Goal: Information Seeking & Learning: Learn about a topic

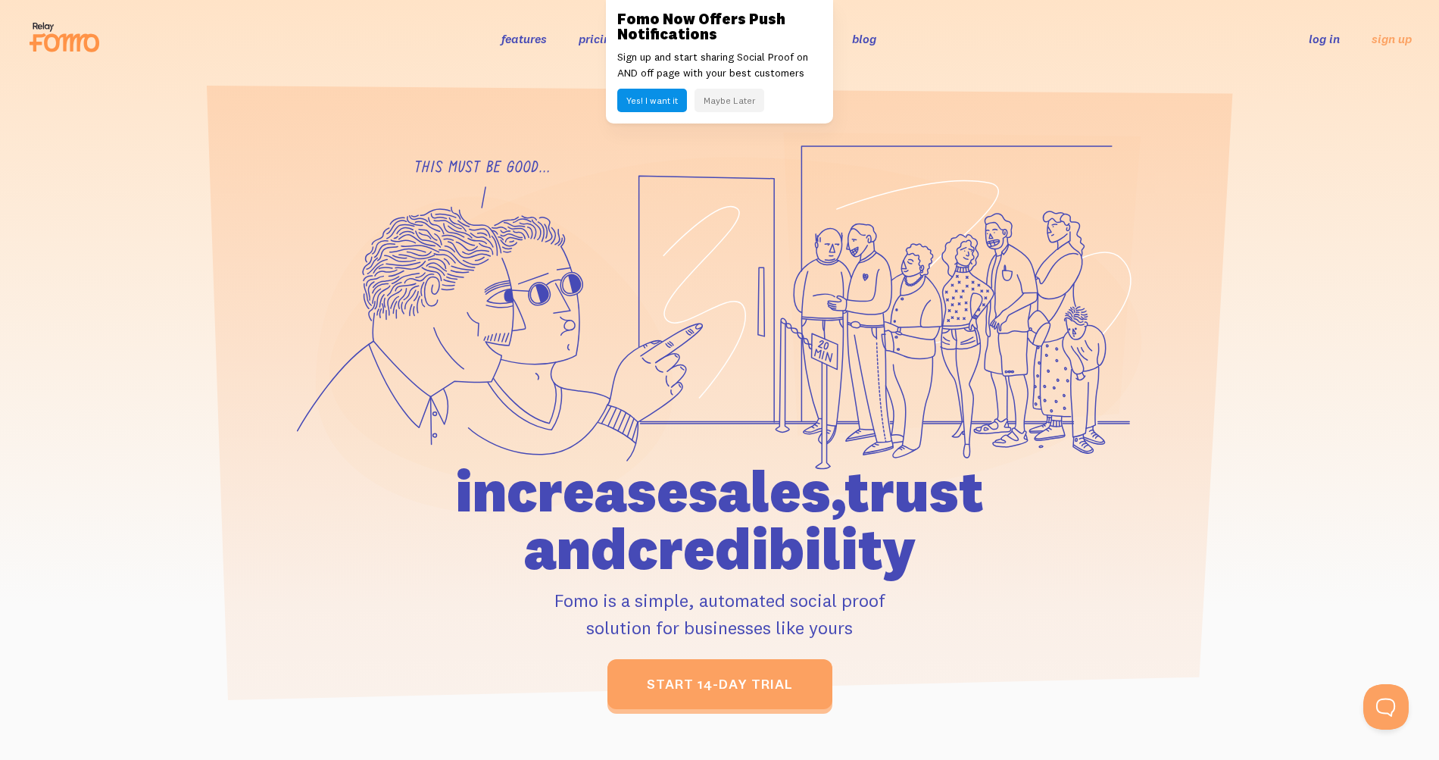
click at [720, 98] on button "Maybe Later" at bounding box center [730, 100] width 70 height 23
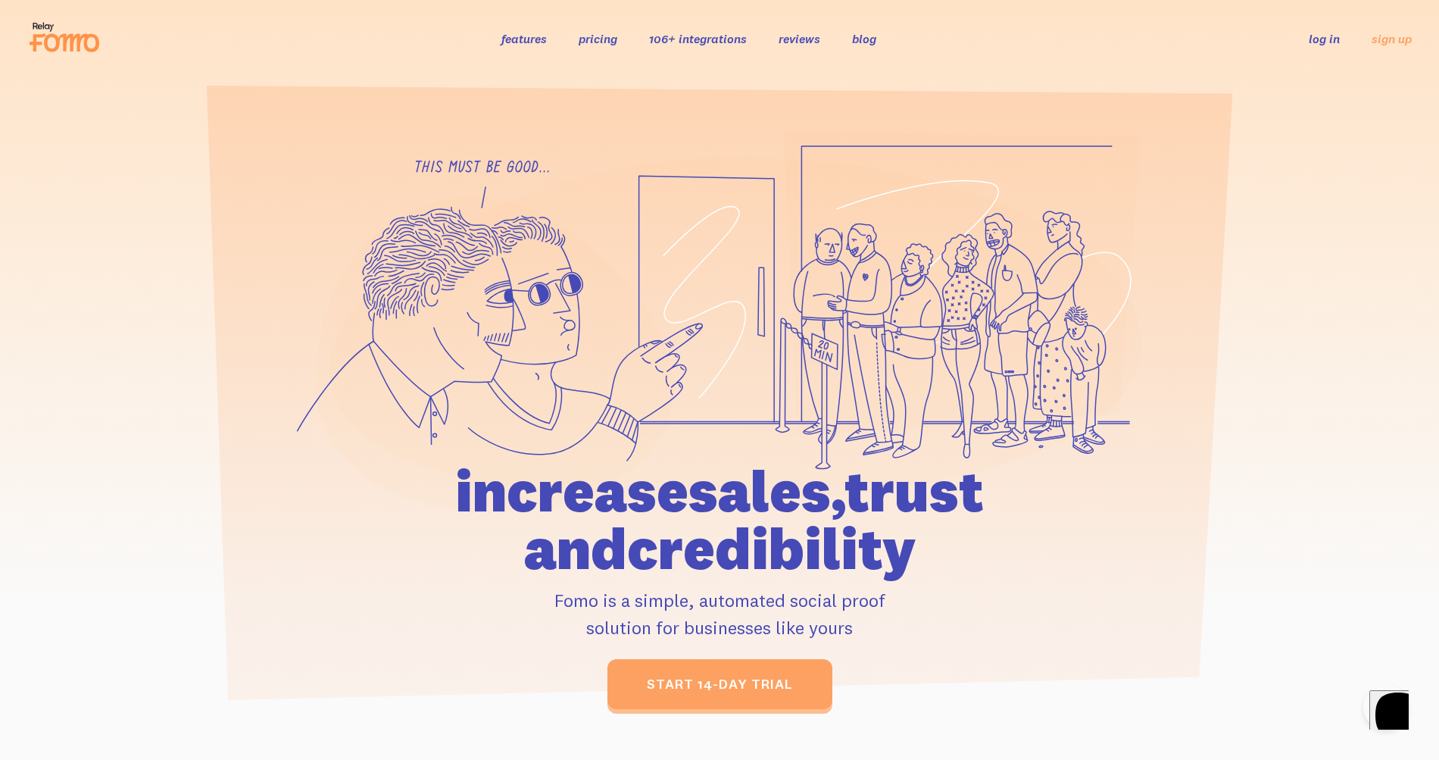
click at [584, 36] on link "pricing" at bounding box center [598, 38] width 39 height 15
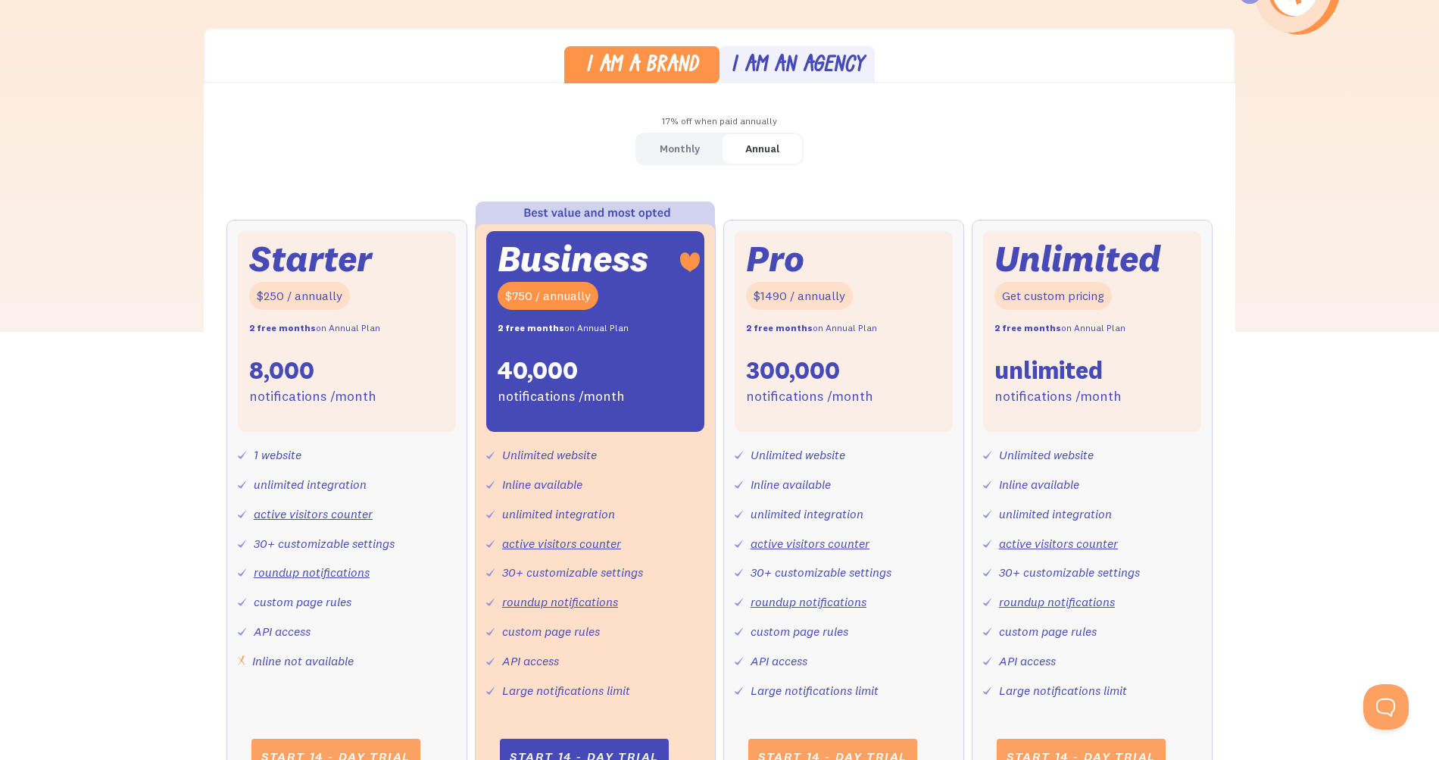
scroll to position [417, 0]
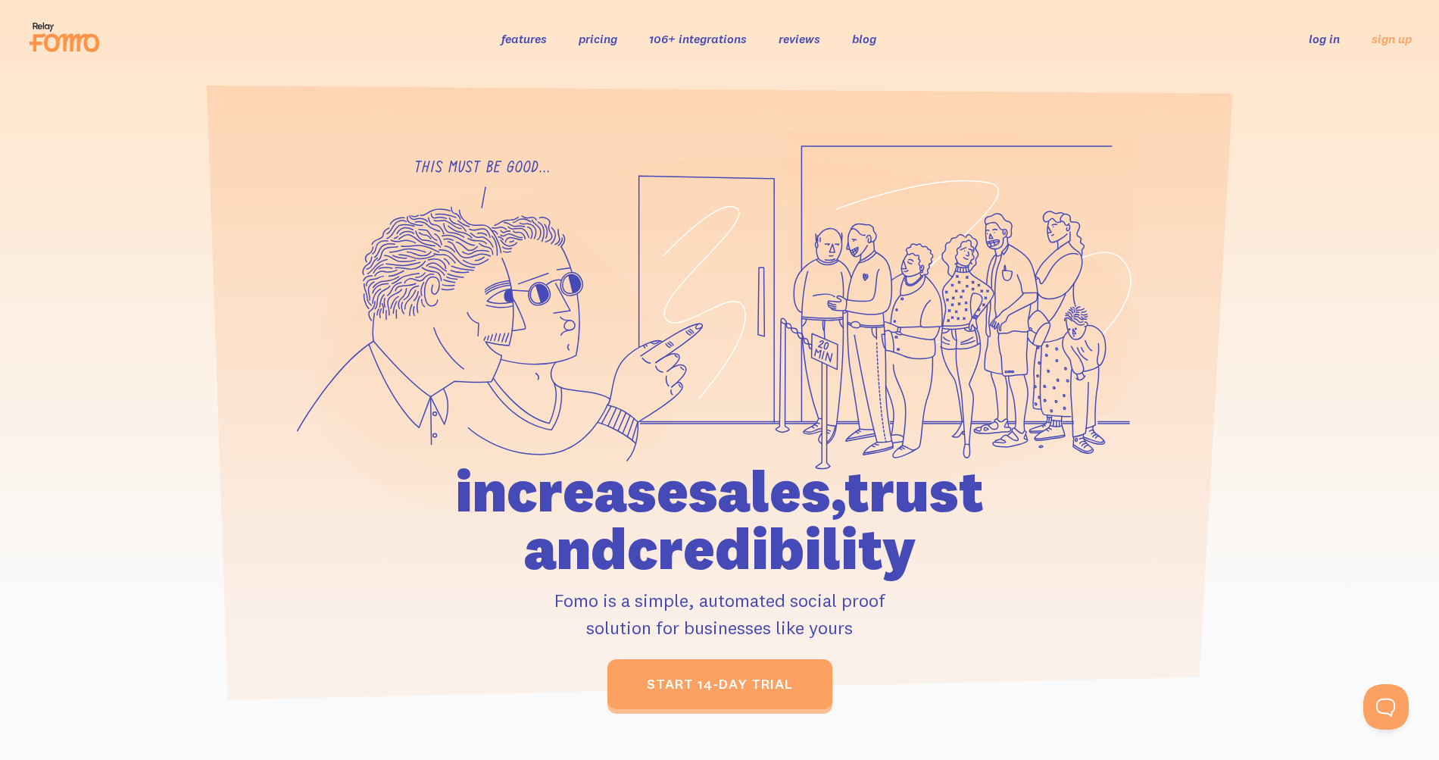
click at [804, 35] on link "reviews" at bounding box center [800, 38] width 42 height 15
